Goal: Find contact information: Find contact information

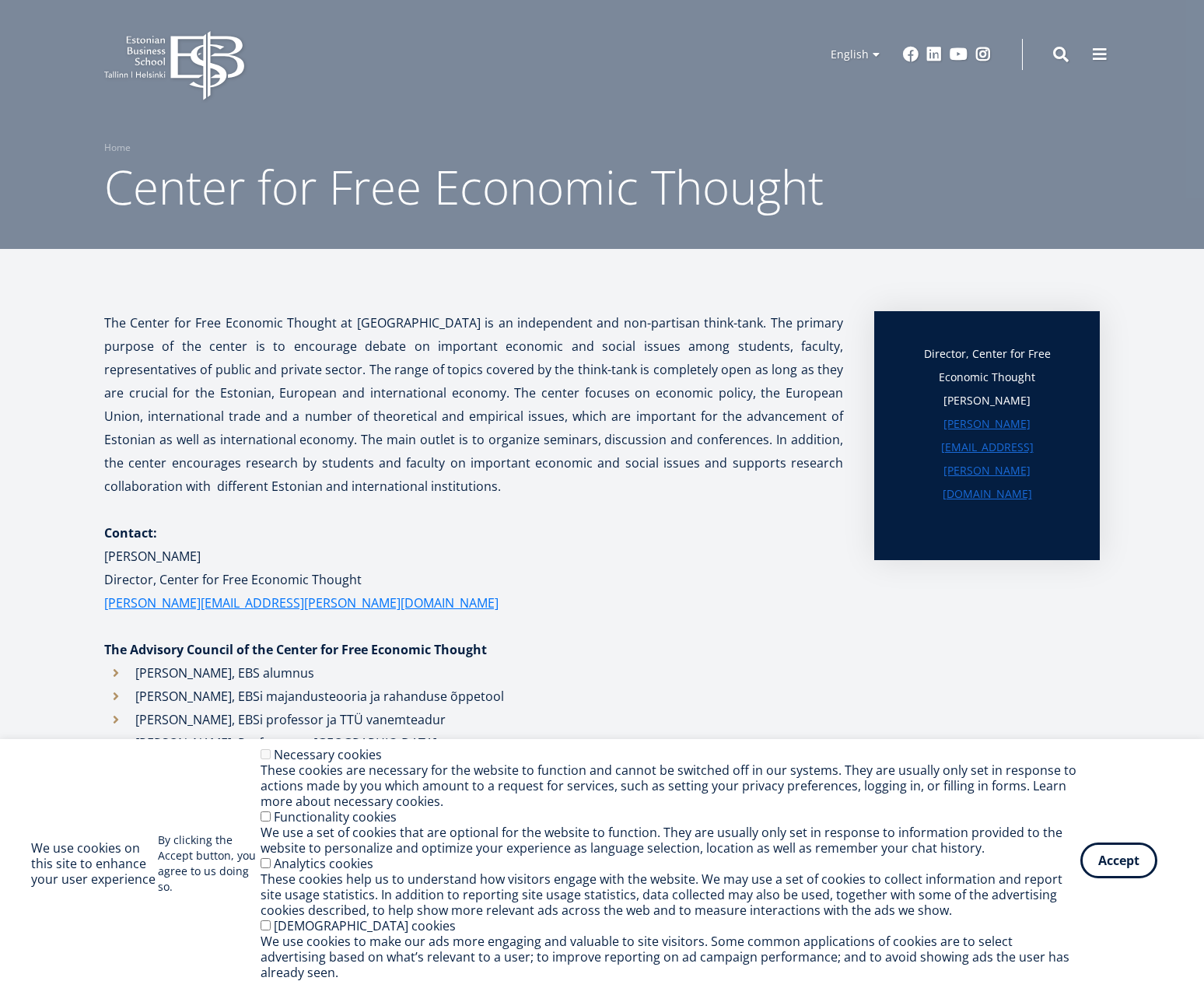
click at [1122, 868] on button "Accept" at bounding box center [1119, 860] width 77 height 36
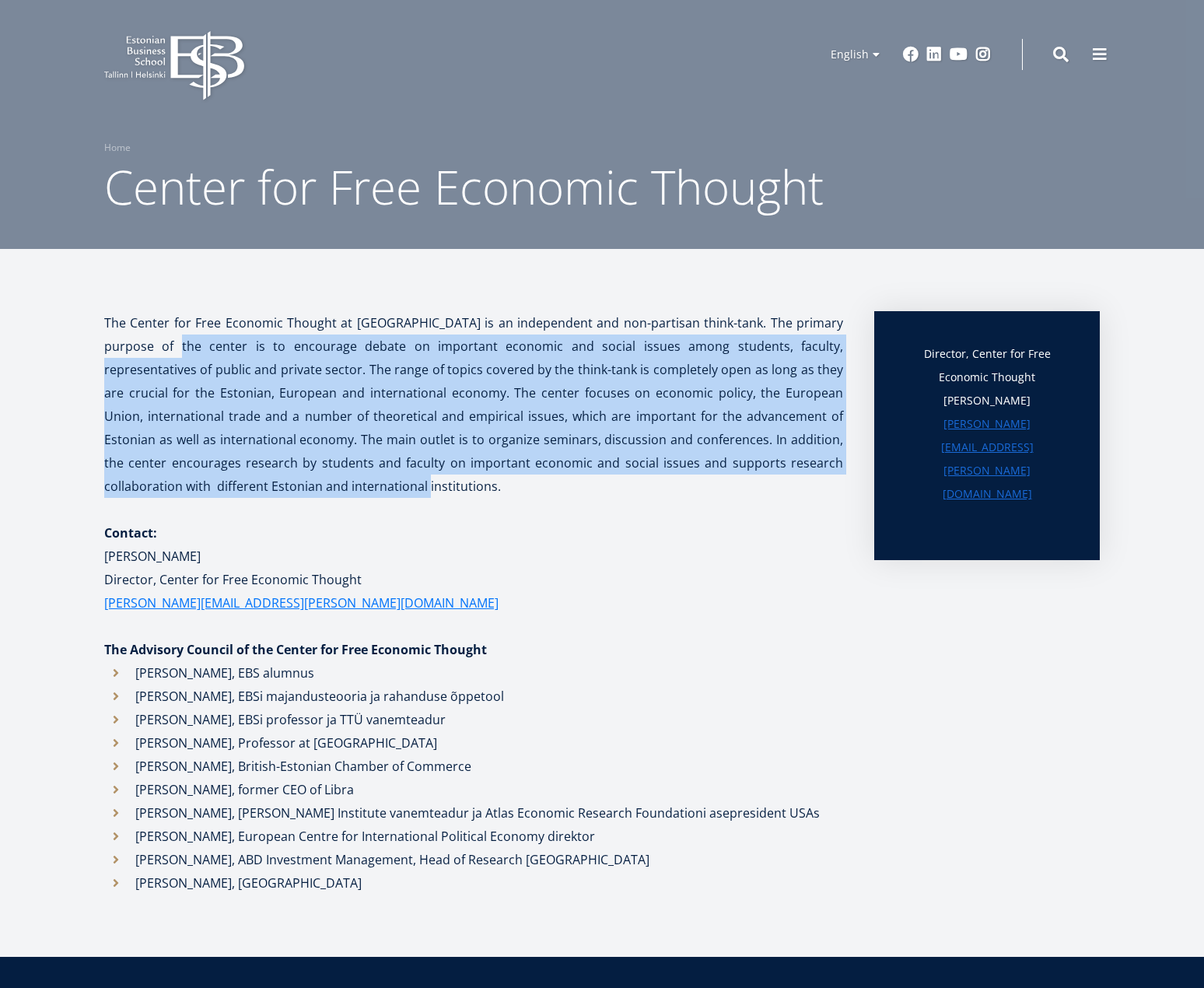
drag, startPoint x: 129, startPoint y: 345, endPoint x: 310, endPoint y: 474, distance: 222.3
click at [310, 474] on p "The Center for Free Economic Thought at Estonian Business School is an independ…" at bounding box center [474, 404] width 739 height 187
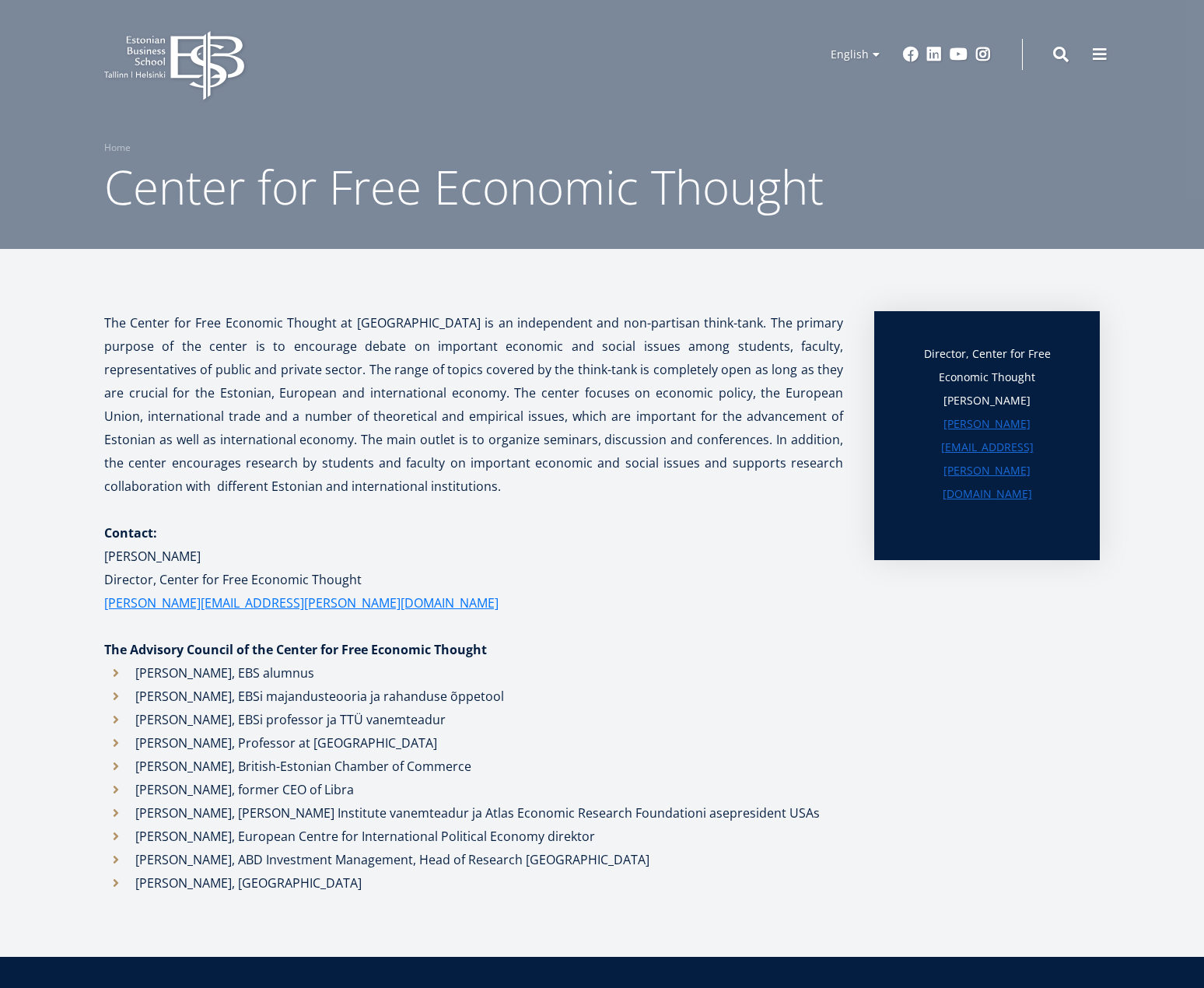
click at [316, 498] on p at bounding box center [474, 509] width 739 height 23
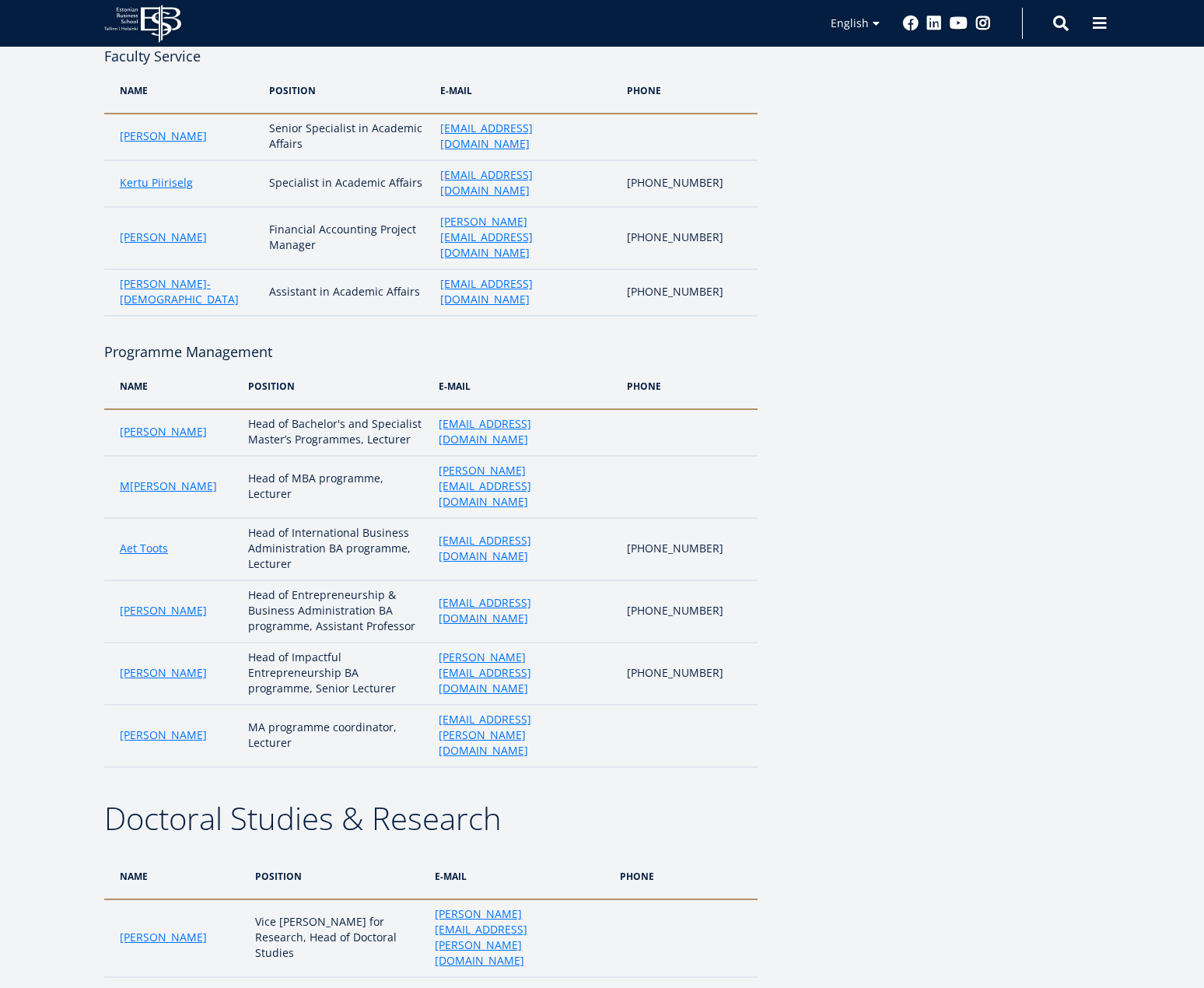
scroll to position [1167, 0]
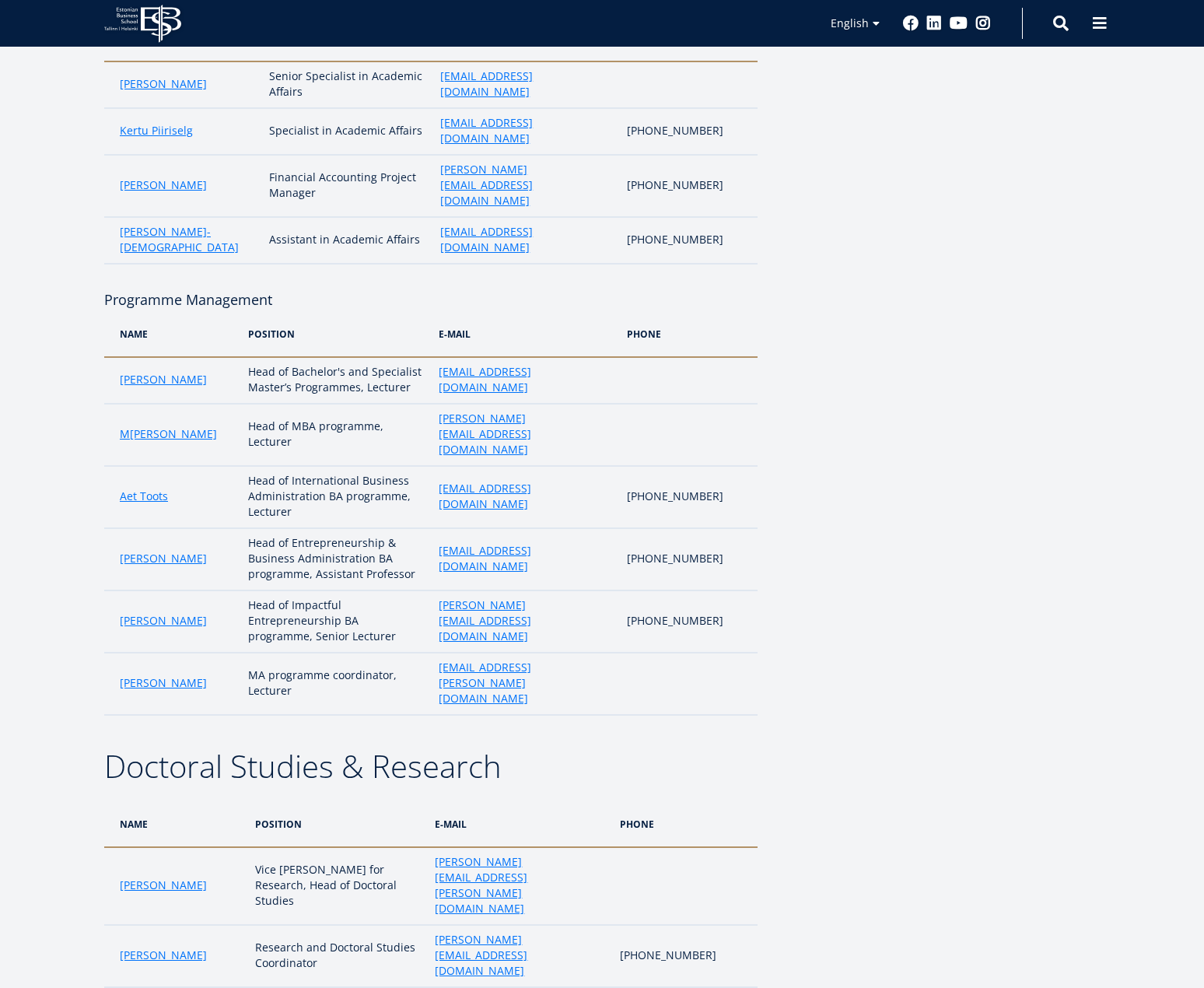
drag, startPoint x: 303, startPoint y: 792, endPoint x: 335, endPoint y: 807, distance: 35.3
copy td "Centre for Free Economic Thought"
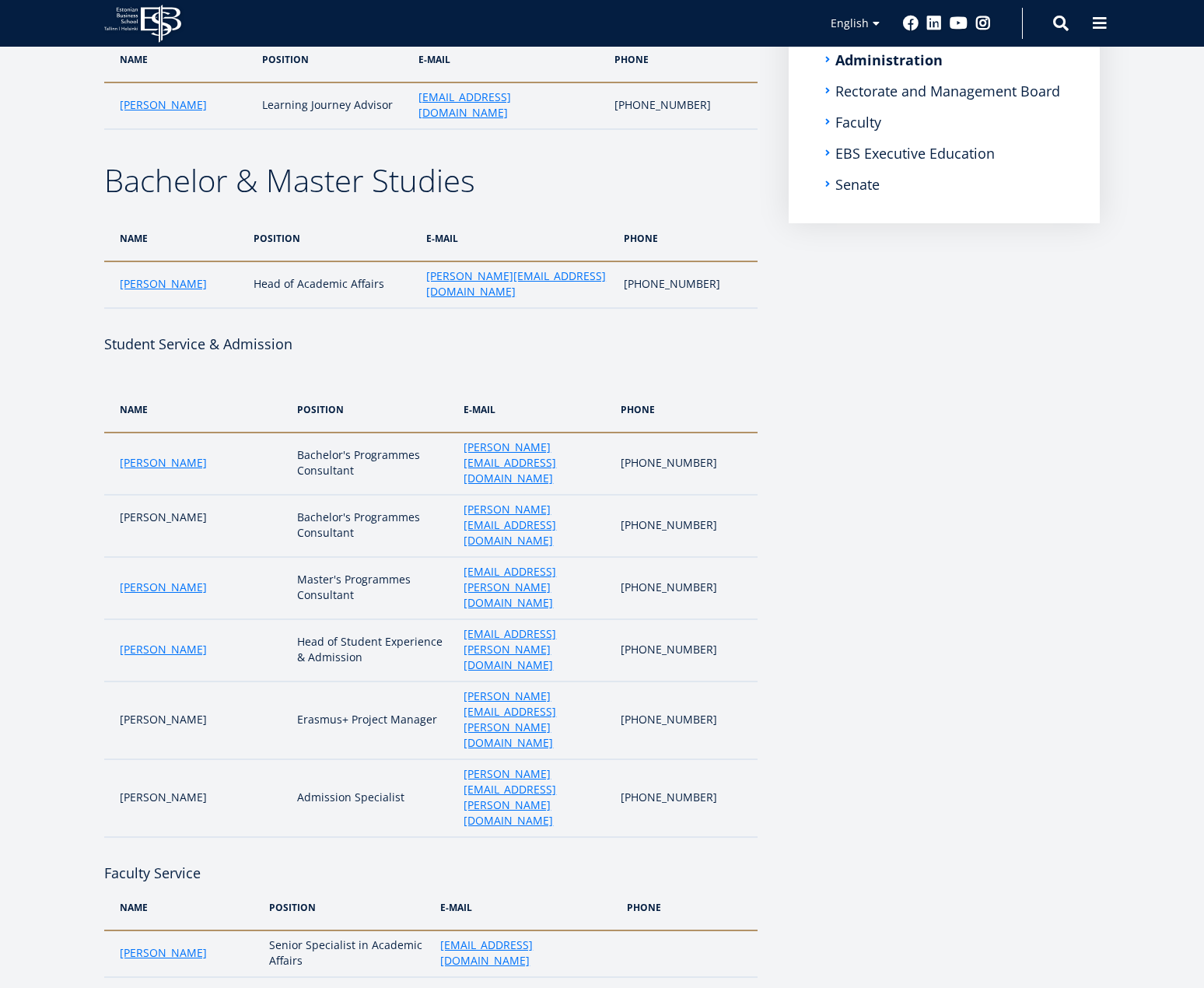
scroll to position [318, 0]
